Goal: Check status: Check status

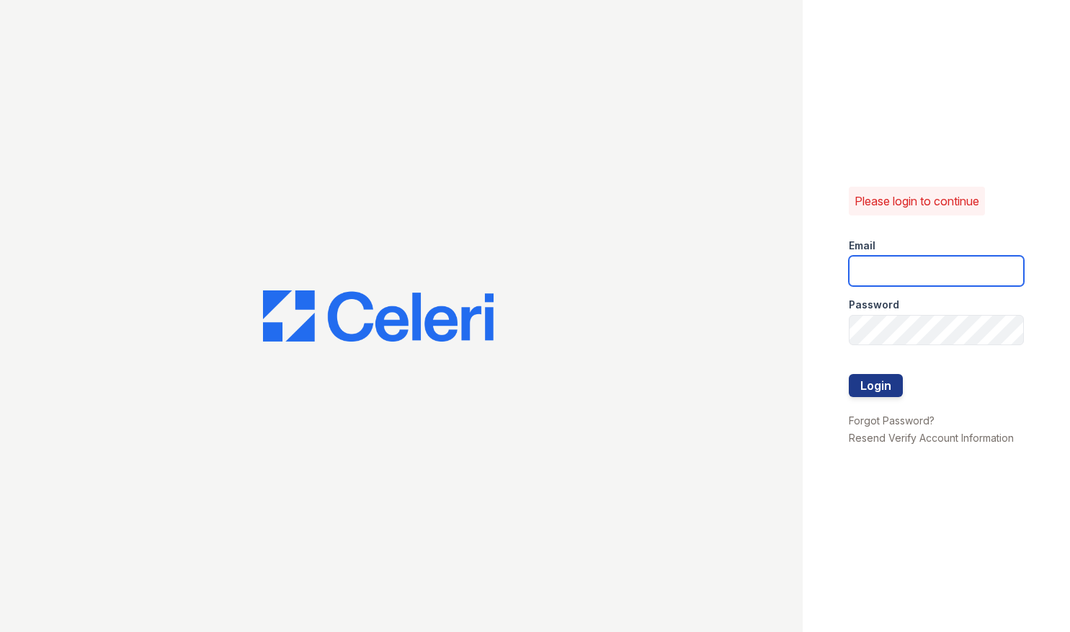
click at [901, 259] on input "email" at bounding box center [936, 271] width 175 height 30
type input "ssalazar@trinity-pm.com"
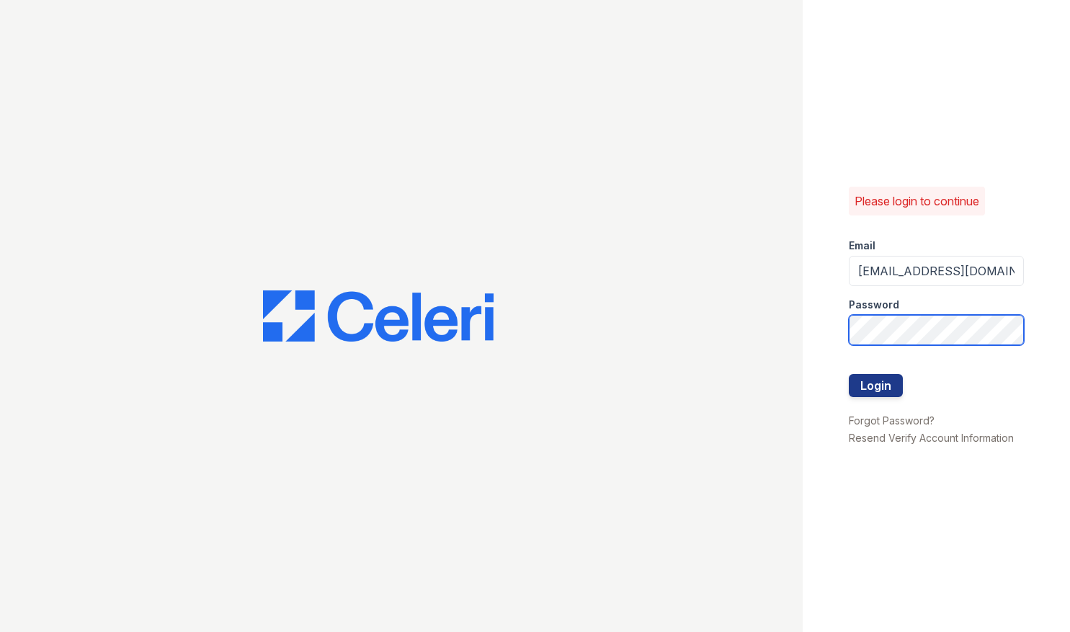
click at [849, 374] on button "Login" at bounding box center [876, 385] width 54 height 23
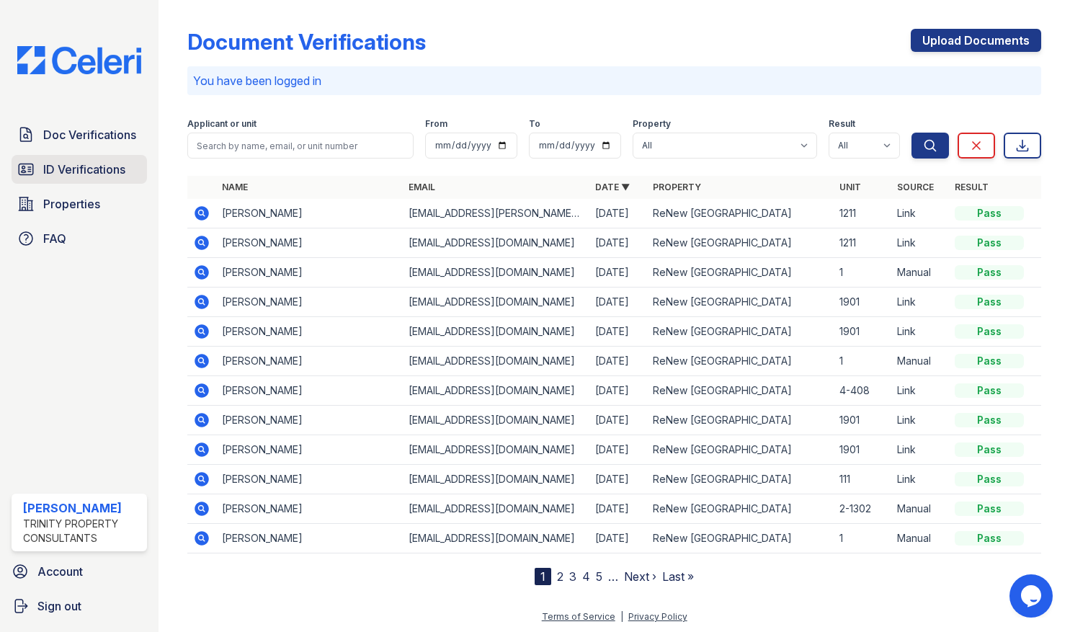
click at [98, 164] on span "ID Verifications" at bounding box center [84, 169] width 82 height 17
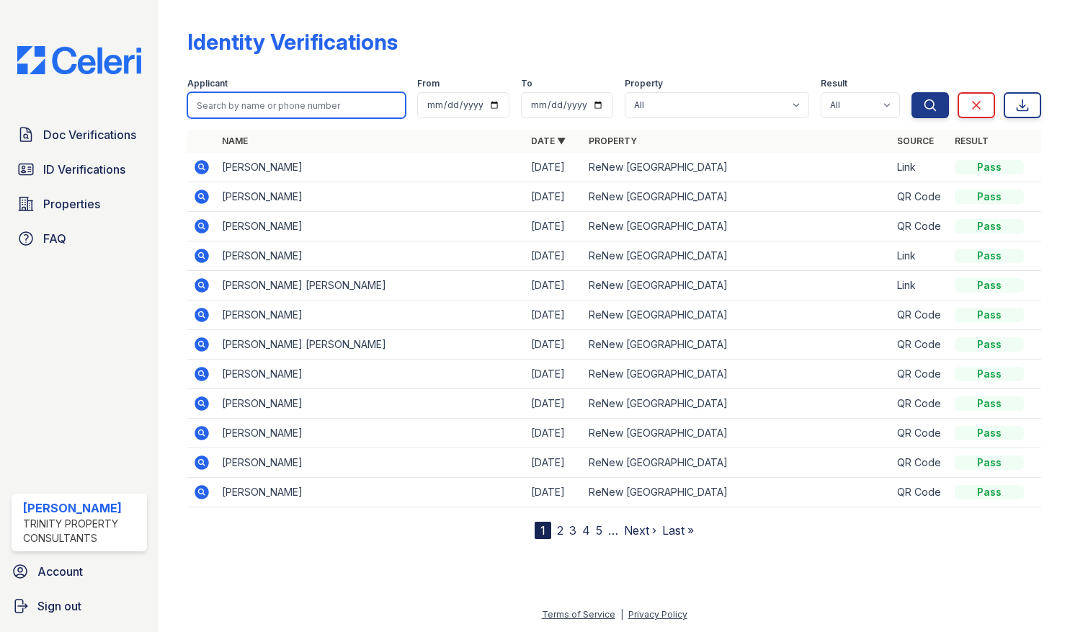
click at [278, 114] on input "search" at bounding box center [296, 105] width 218 height 26
type input "miranda"
click at [911, 92] on button "Search" at bounding box center [929, 105] width 37 height 26
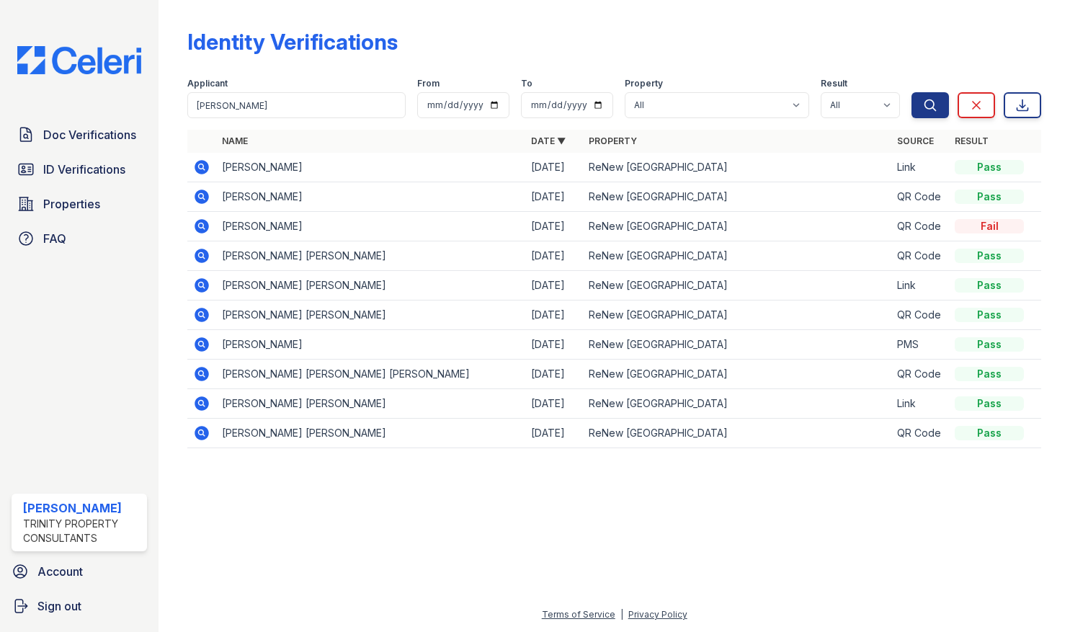
click at [202, 166] on icon at bounding box center [202, 166] width 4 height 4
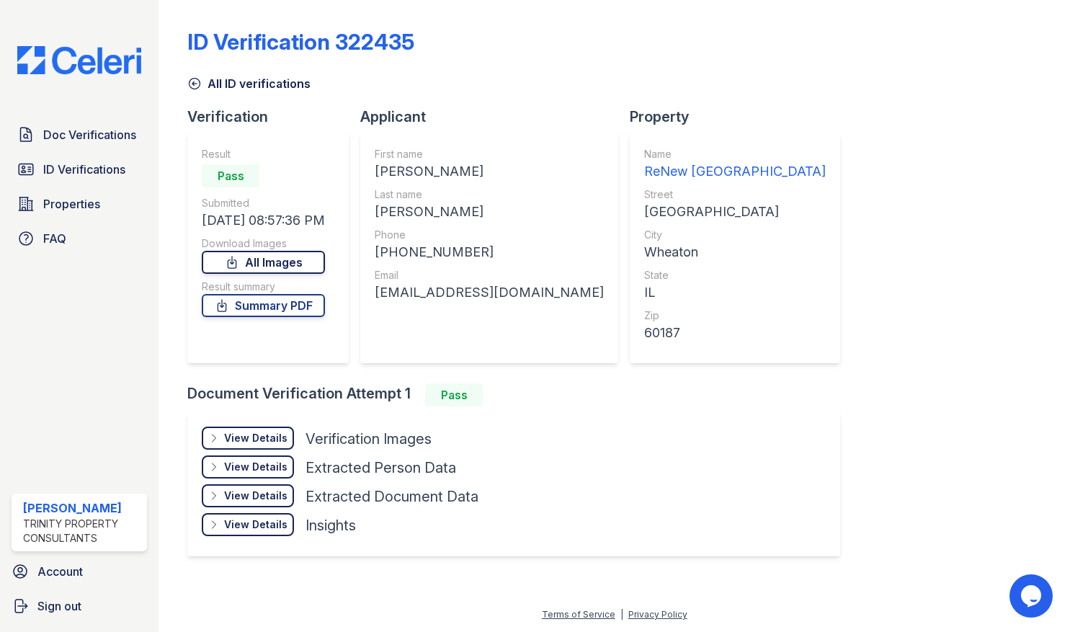
click at [279, 260] on link "All Images" at bounding box center [263, 262] width 123 height 23
click at [286, 309] on link "Summary PDF" at bounding box center [263, 305] width 123 height 23
